Goal: Task Accomplishment & Management: Use online tool/utility

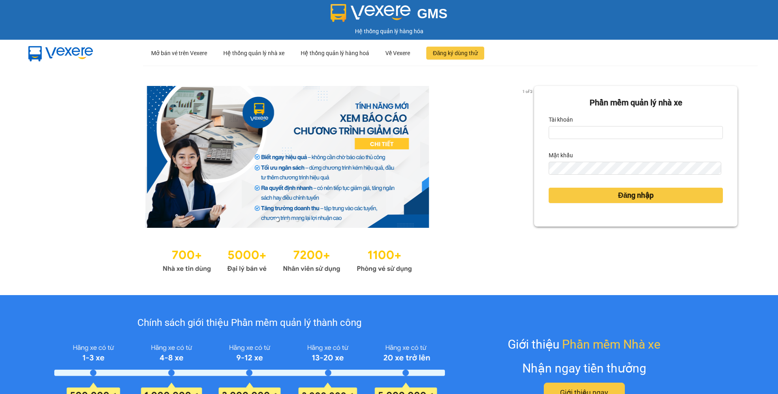
click at [585, 145] on form "Phần mềm quản lý nhà xe Tài khoản Mật khẩu Đăng nhập" at bounding box center [636, 156] width 174 height 120
click at [584, 135] on input "Tài khoản" at bounding box center [636, 132] width 174 height 13
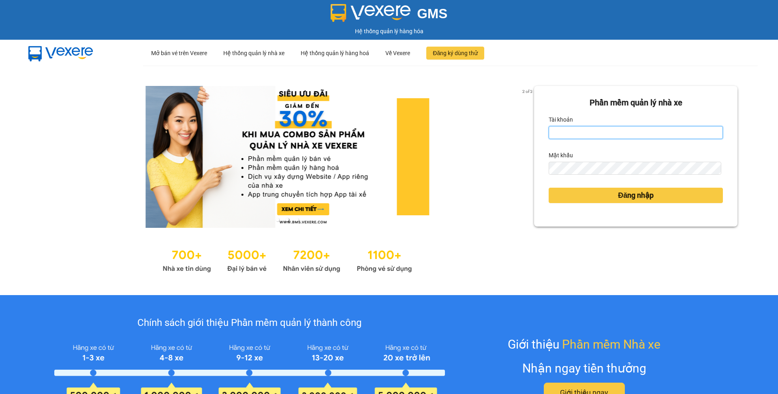
click at [559, 132] on input "Tài khoản" at bounding box center [636, 132] width 174 height 13
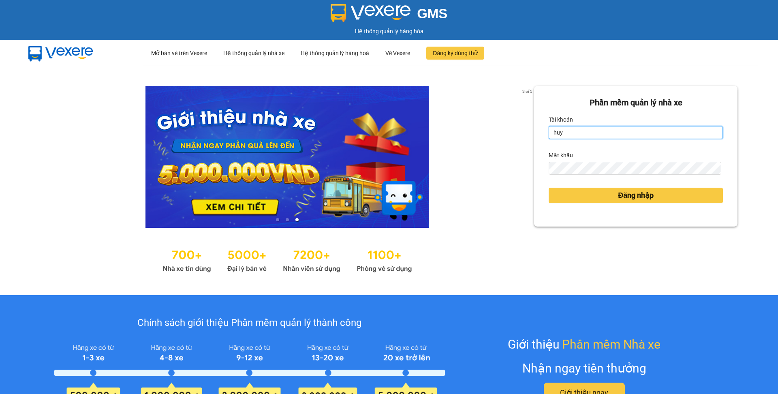
type input "huytd.myloanbt"
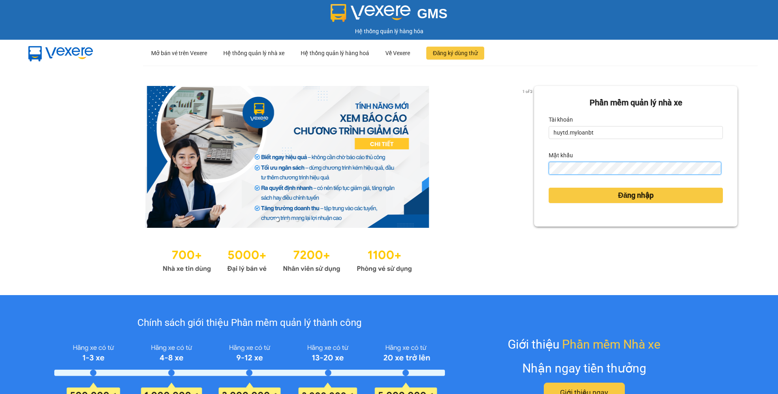
click at [549, 188] on button "Đăng nhập" at bounding box center [636, 195] width 174 height 15
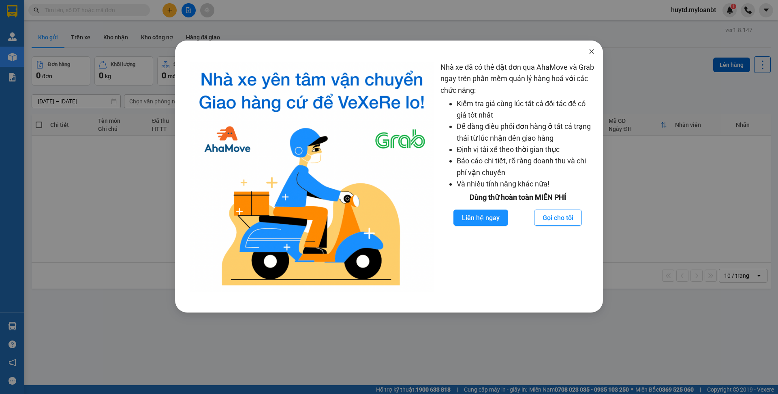
click at [593, 52] on icon "close" at bounding box center [592, 51] width 6 height 6
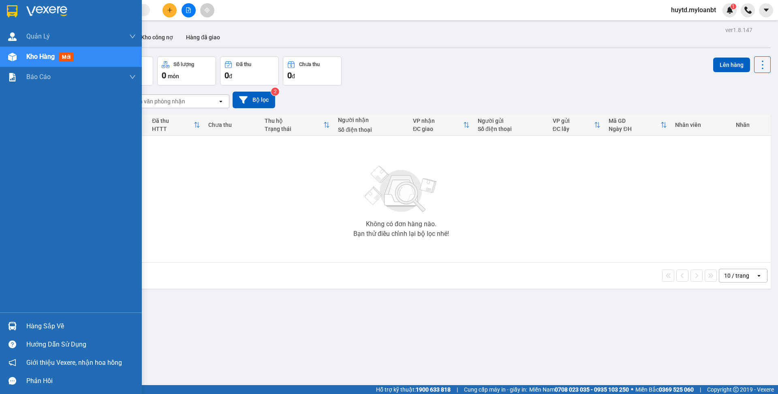
click at [44, 58] on span "Kho hàng" at bounding box center [40, 57] width 28 height 8
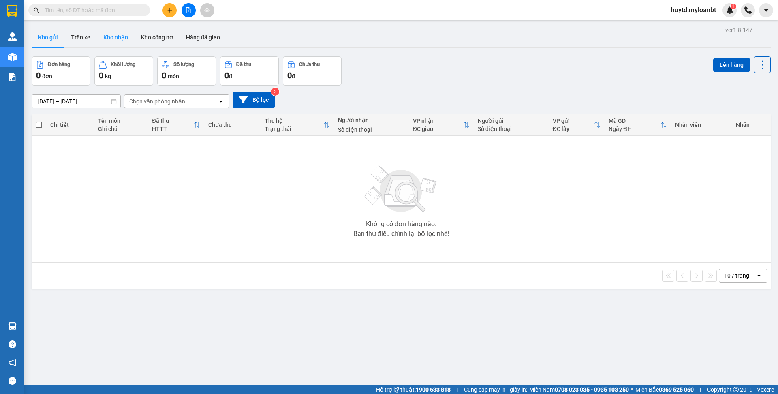
click at [113, 42] on button "Kho nhận" at bounding box center [116, 37] width 38 height 19
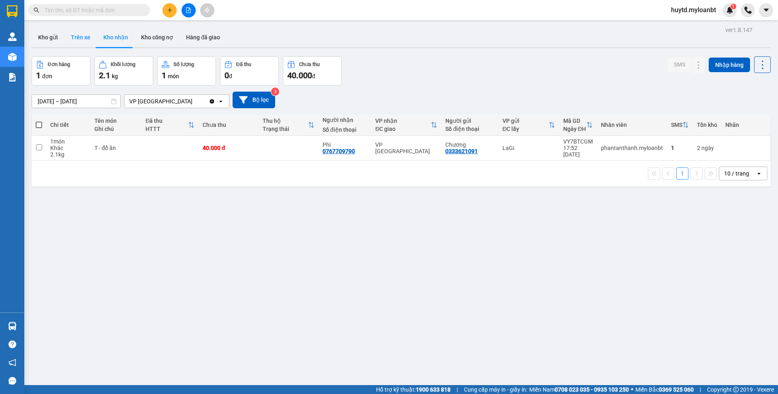
click at [68, 39] on button "Trên xe" at bounding box center [80, 37] width 32 height 19
type input "[DATE] – [DATE]"
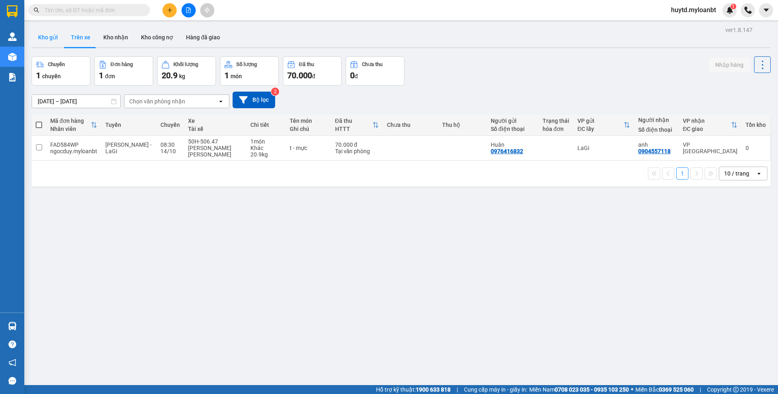
click at [54, 39] on button "Kho gửi" at bounding box center [48, 37] width 33 height 19
